Goal: Transaction & Acquisition: Purchase product/service

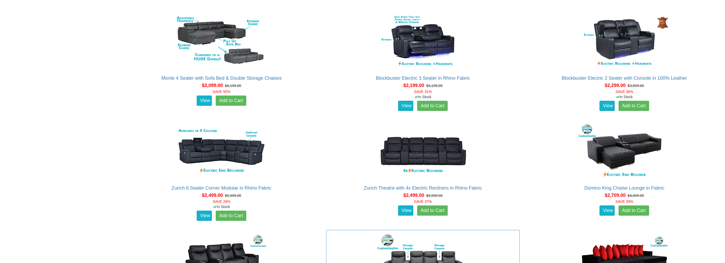
scroll to position [500, 0]
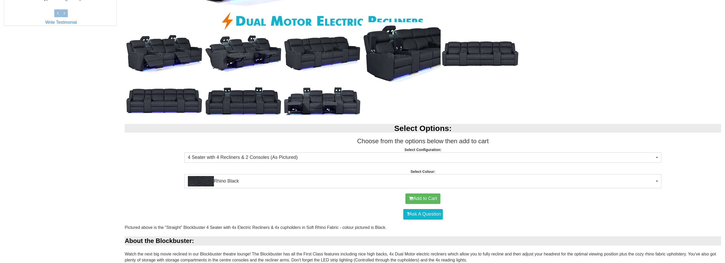
scroll to position [284, 0]
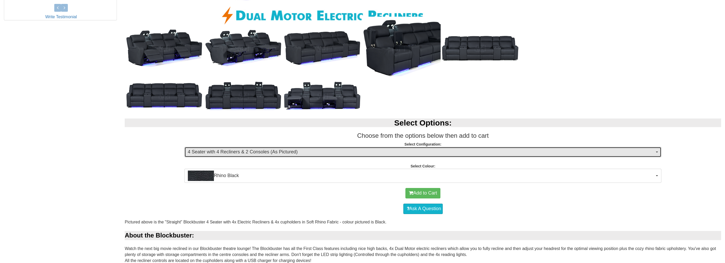
click at [280, 153] on span "4 Seater with 4 Recliners & 2 Consoles (As Pictured)" at bounding box center [421, 152] width 467 height 7
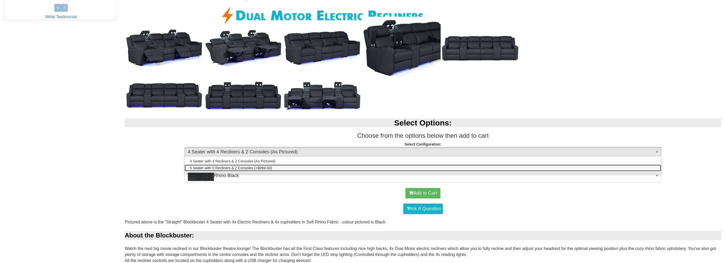
click at [240, 167] on span "5 Seater with 5 Recliners & 2 Consoles (+$999.00)" at bounding box center [231, 168] width 82 height 5
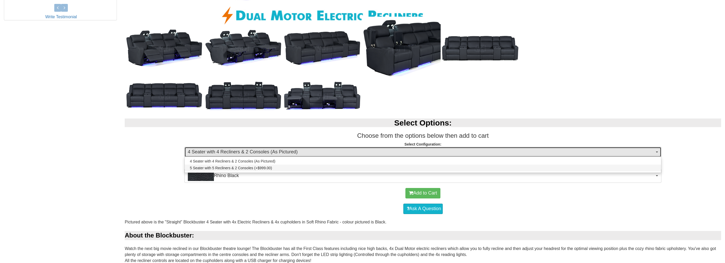
select select "1249"
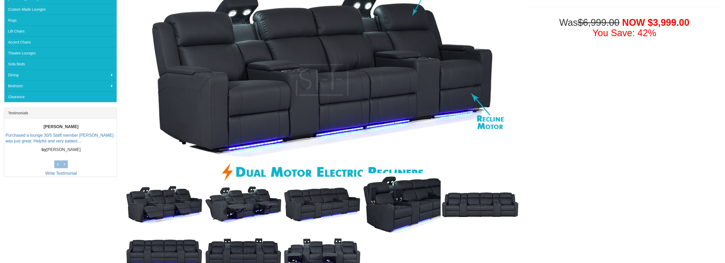
scroll to position [138, 0]
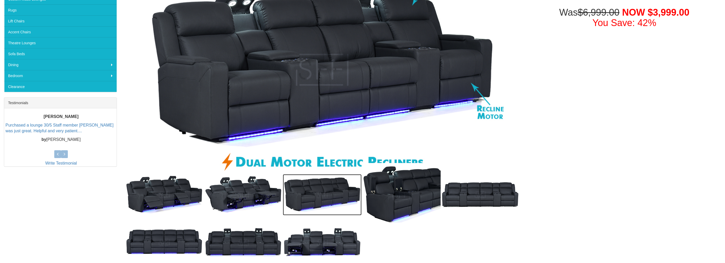
click at [308, 197] on img at bounding box center [322, 194] width 79 height 41
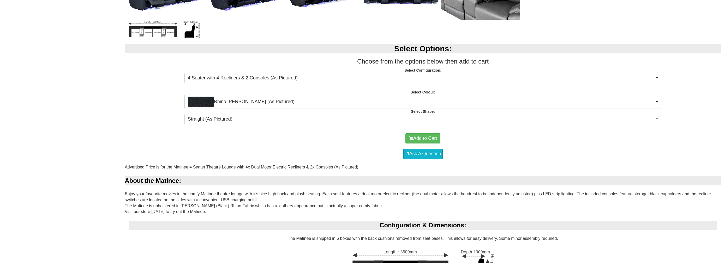
scroll to position [332, 0]
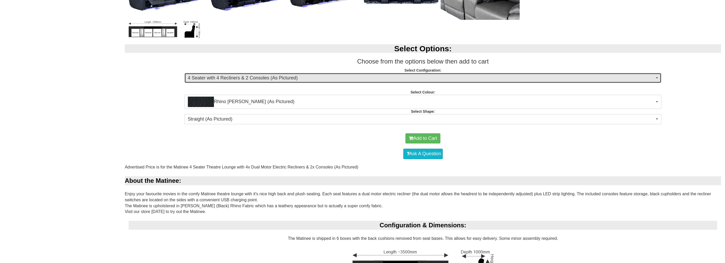
click at [366, 76] on span "4 Seater with 4 Recliners & 2 Consoles (As Pictured)" at bounding box center [421, 78] width 467 height 7
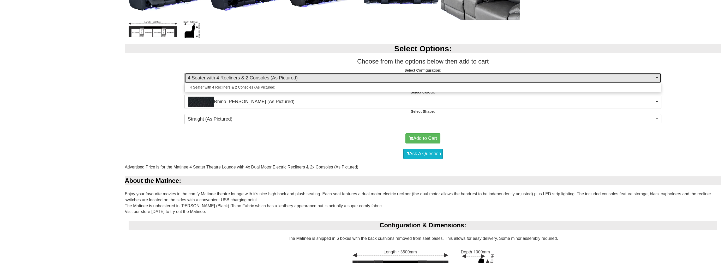
click at [366, 76] on span "4 Seater with 4 Recliners & 2 Consoles (As Pictured)" at bounding box center [421, 78] width 467 height 7
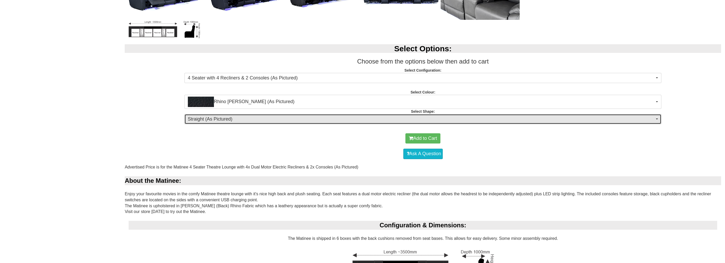
click at [337, 116] on span "Straight (As Pictured)" at bounding box center [421, 119] width 467 height 7
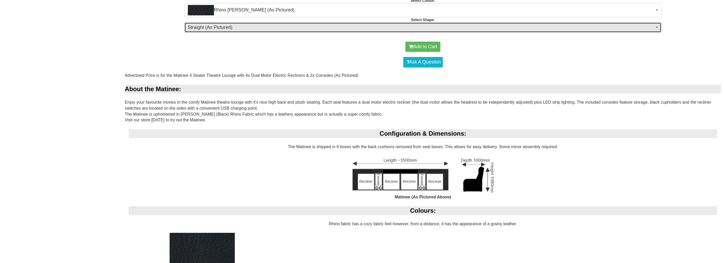
scroll to position [427, 0]
